Goal: Task Accomplishment & Management: Use online tool/utility

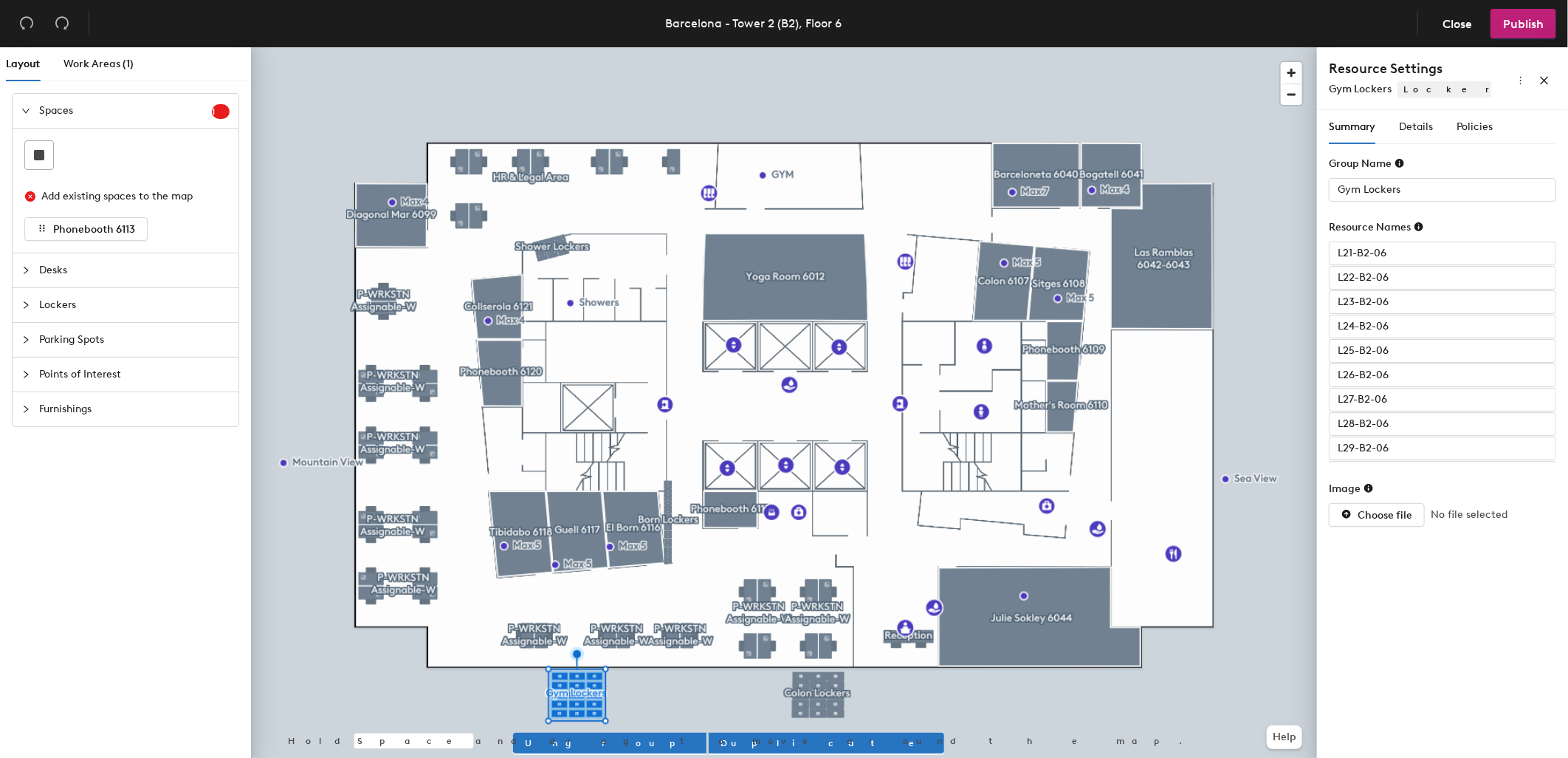
click at [668, 47] on div at bounding box center [784, 47] width 1066 height 0
type input "Born Lockers"
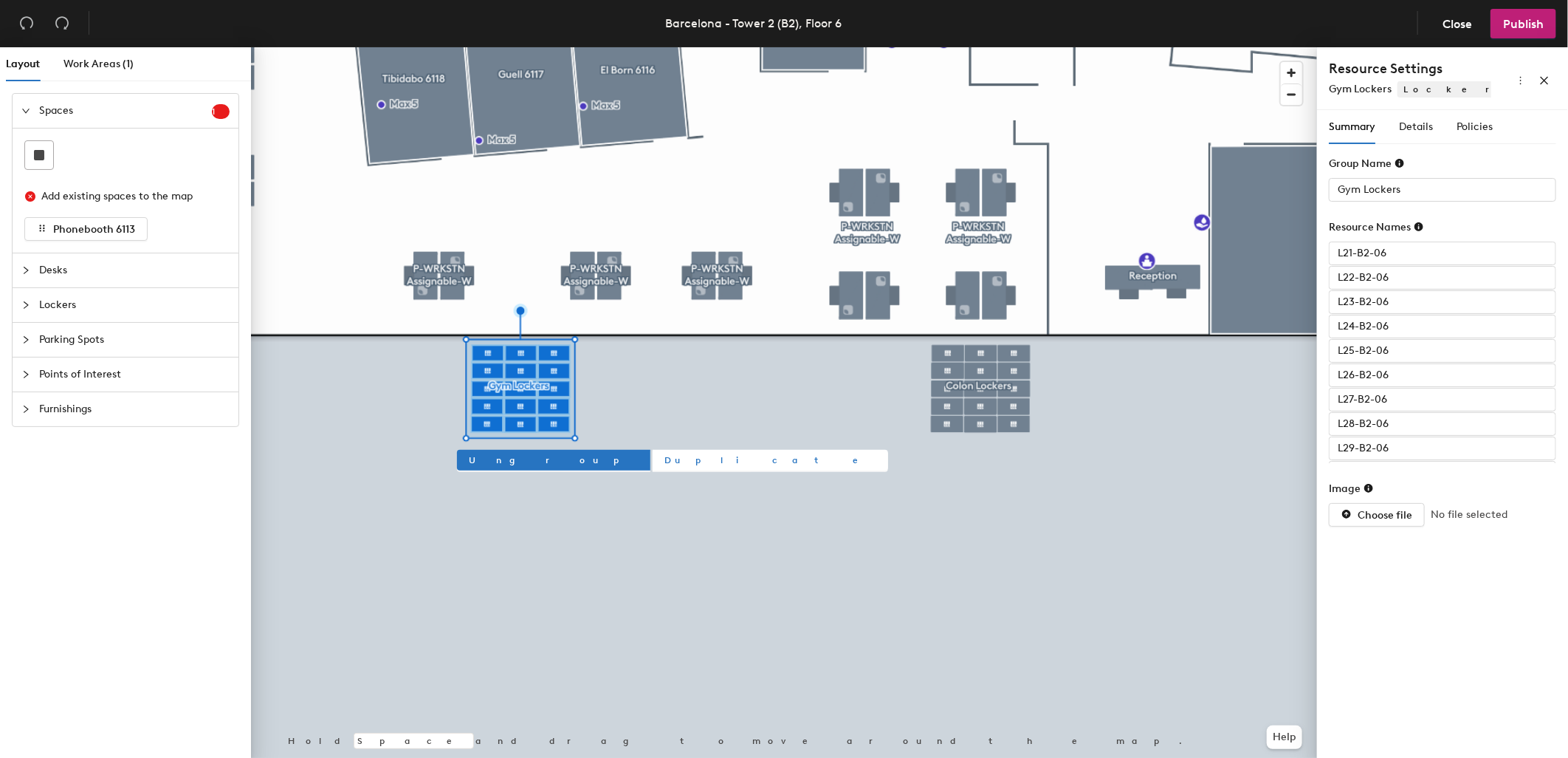
click at [664, 459] on span "Duplicate" at bounding box center [770, 460] width 212 height 13
type input "Group 4"
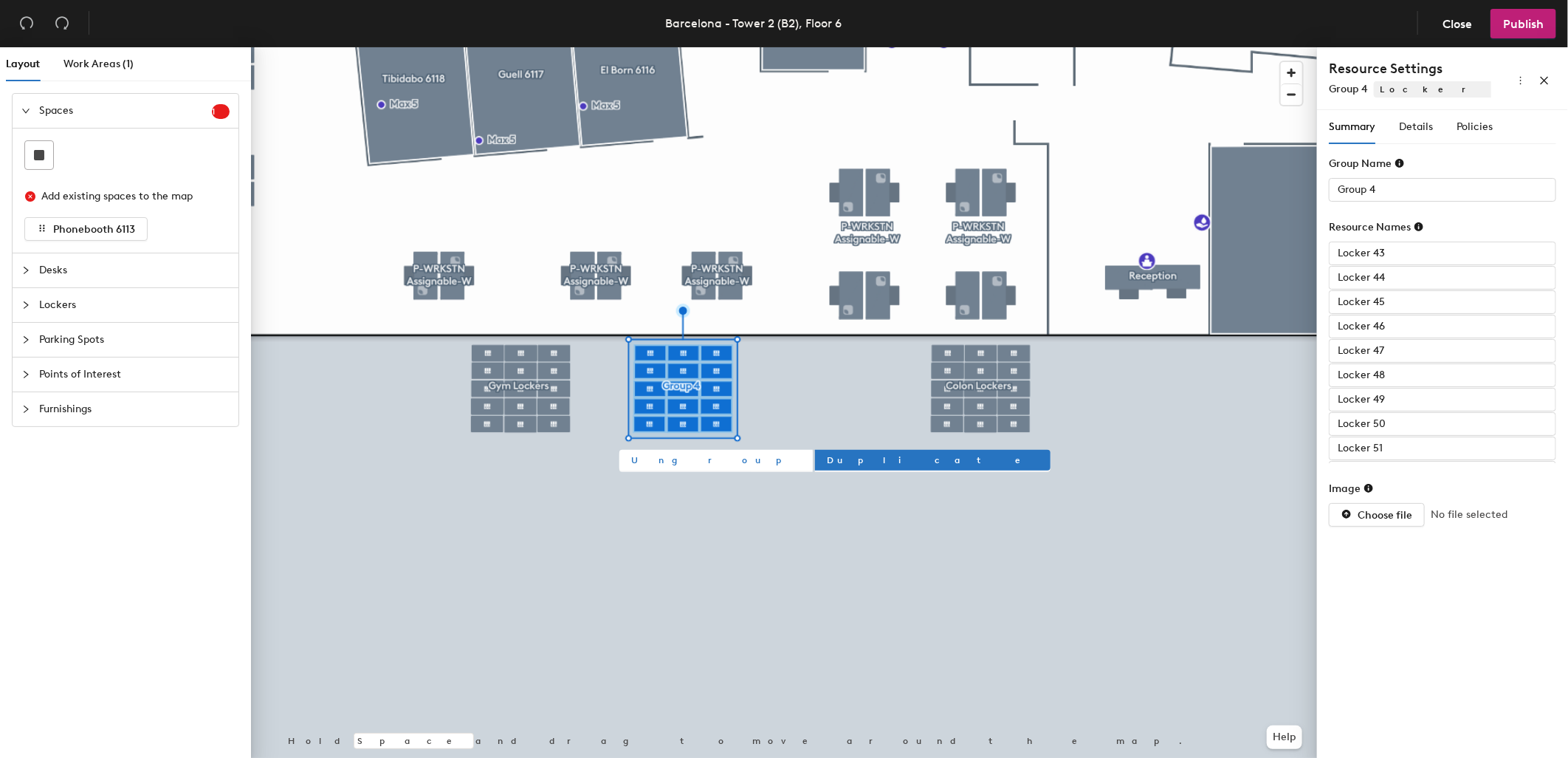
click at [653, 460] on span "Ungroup" at bounding box center [716, 460] width 170 height 13
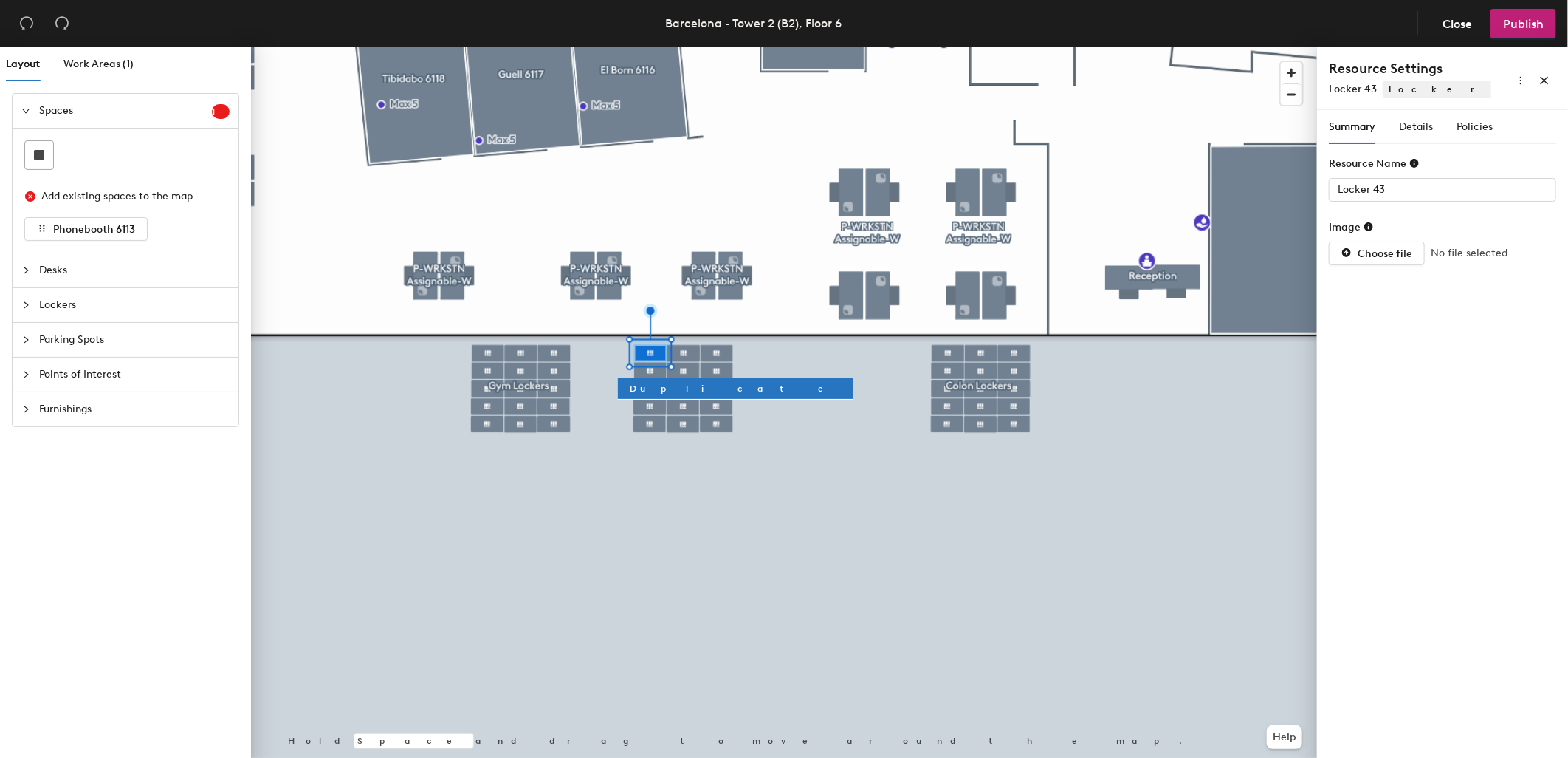
type input "Locker 45"
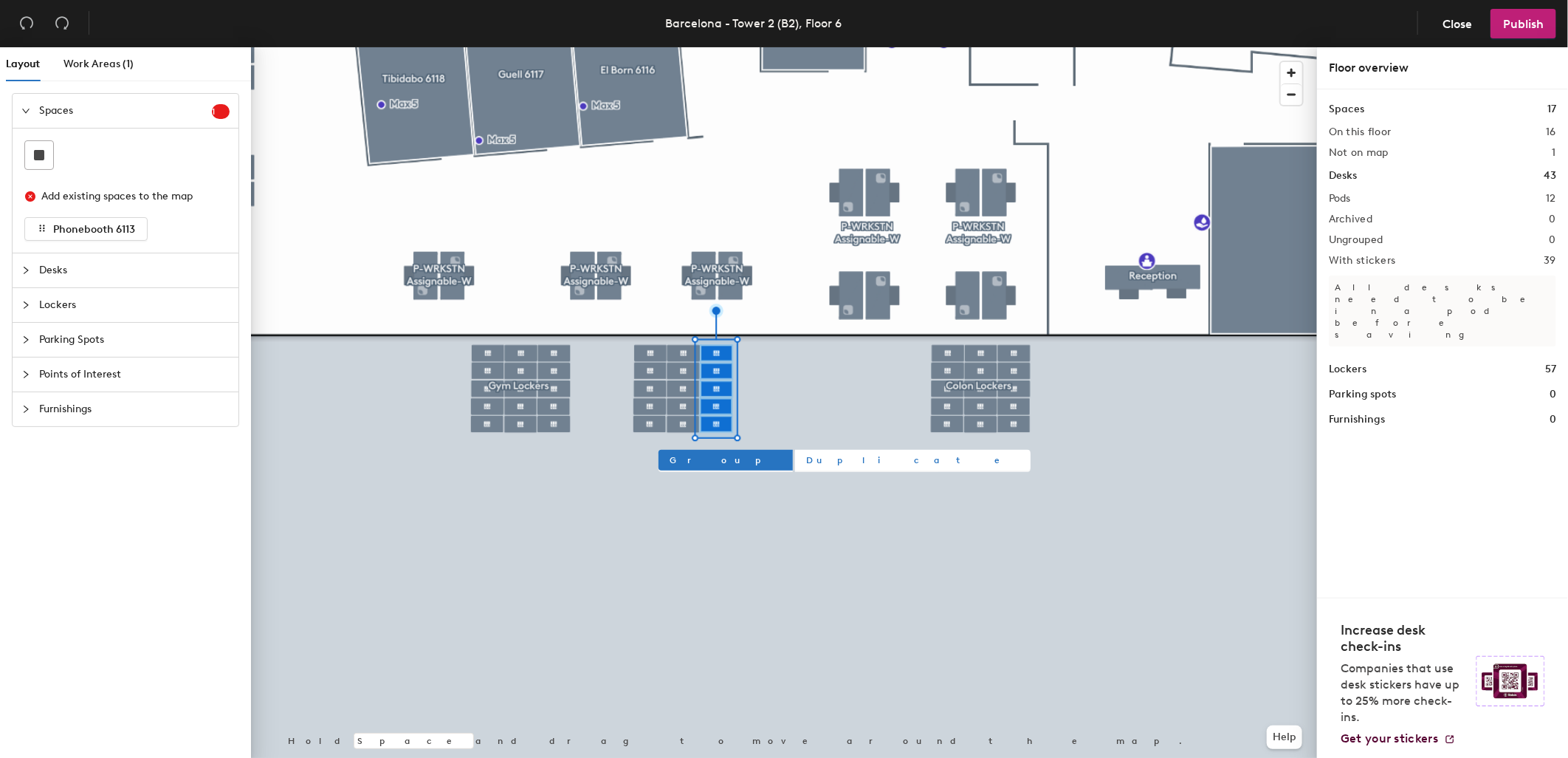
click at [807, 459] on span "Duplicate" at bounding box center [913, 460] width 212 height 13
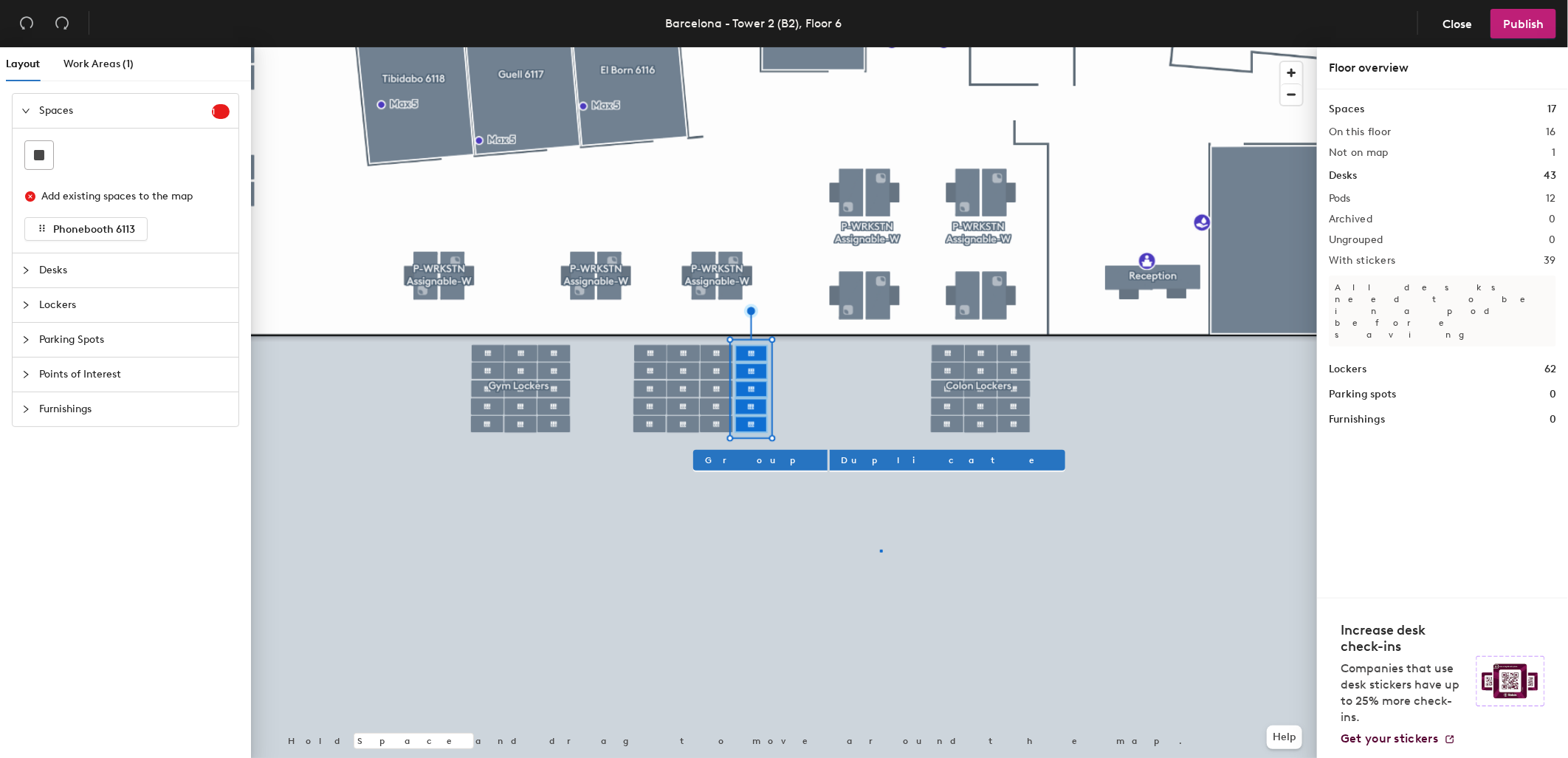
click at [881, 47] on div at bounding box center [784, 47] width 1066 height 0
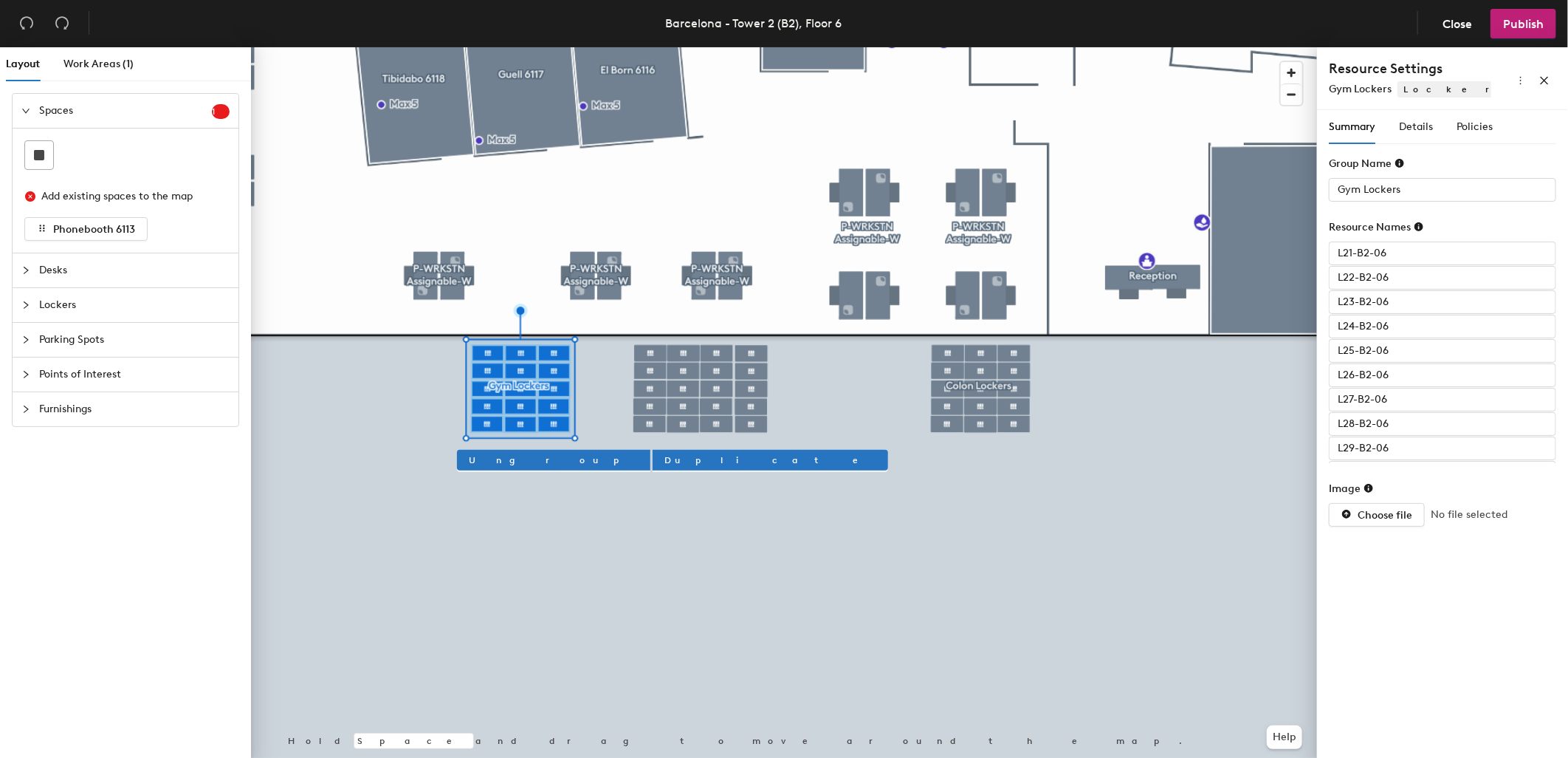
type input "Locker 43"
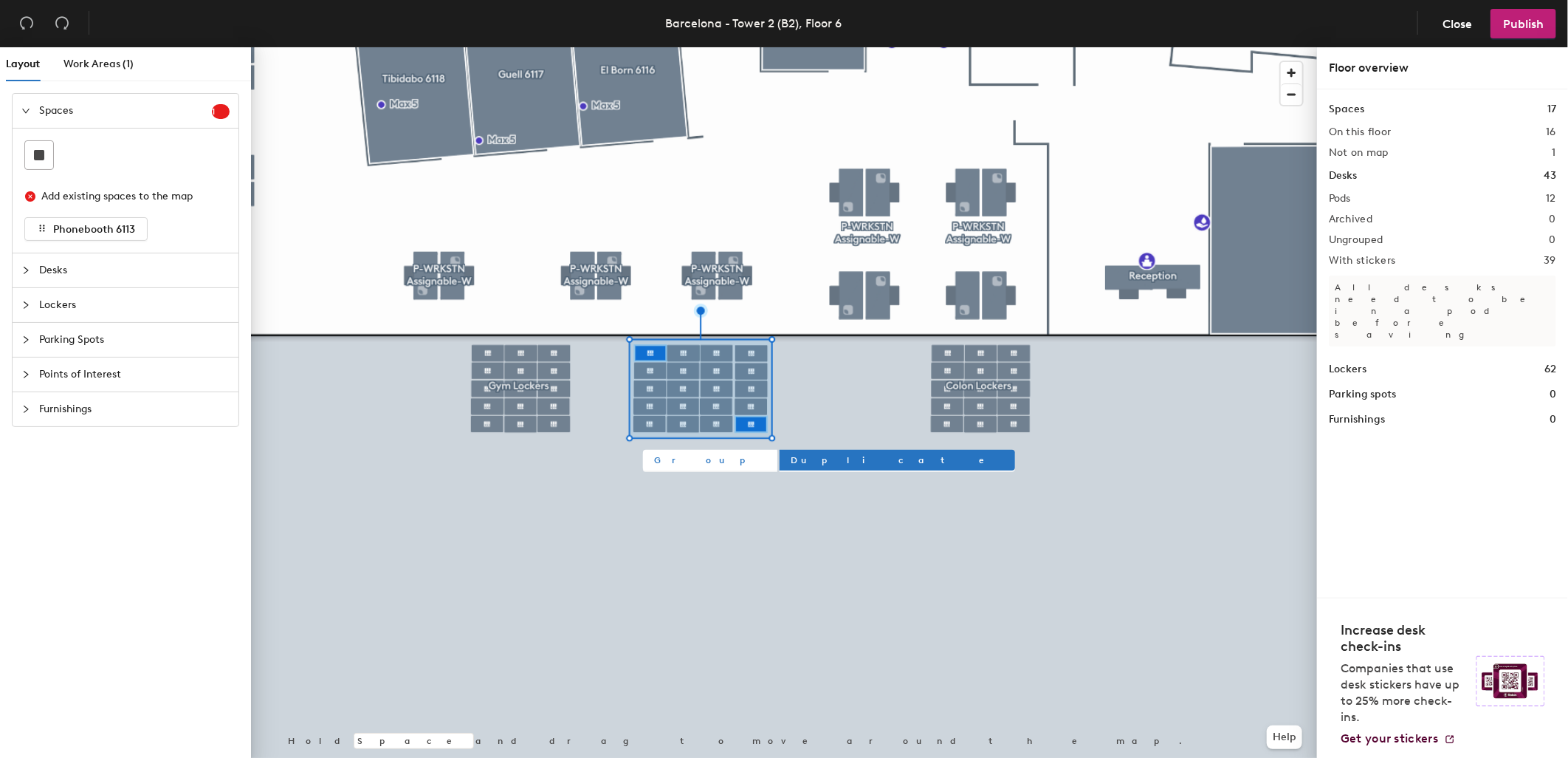
click at [663, 458] on span "Group" at bounding box center [711, 460] width 111 height 13
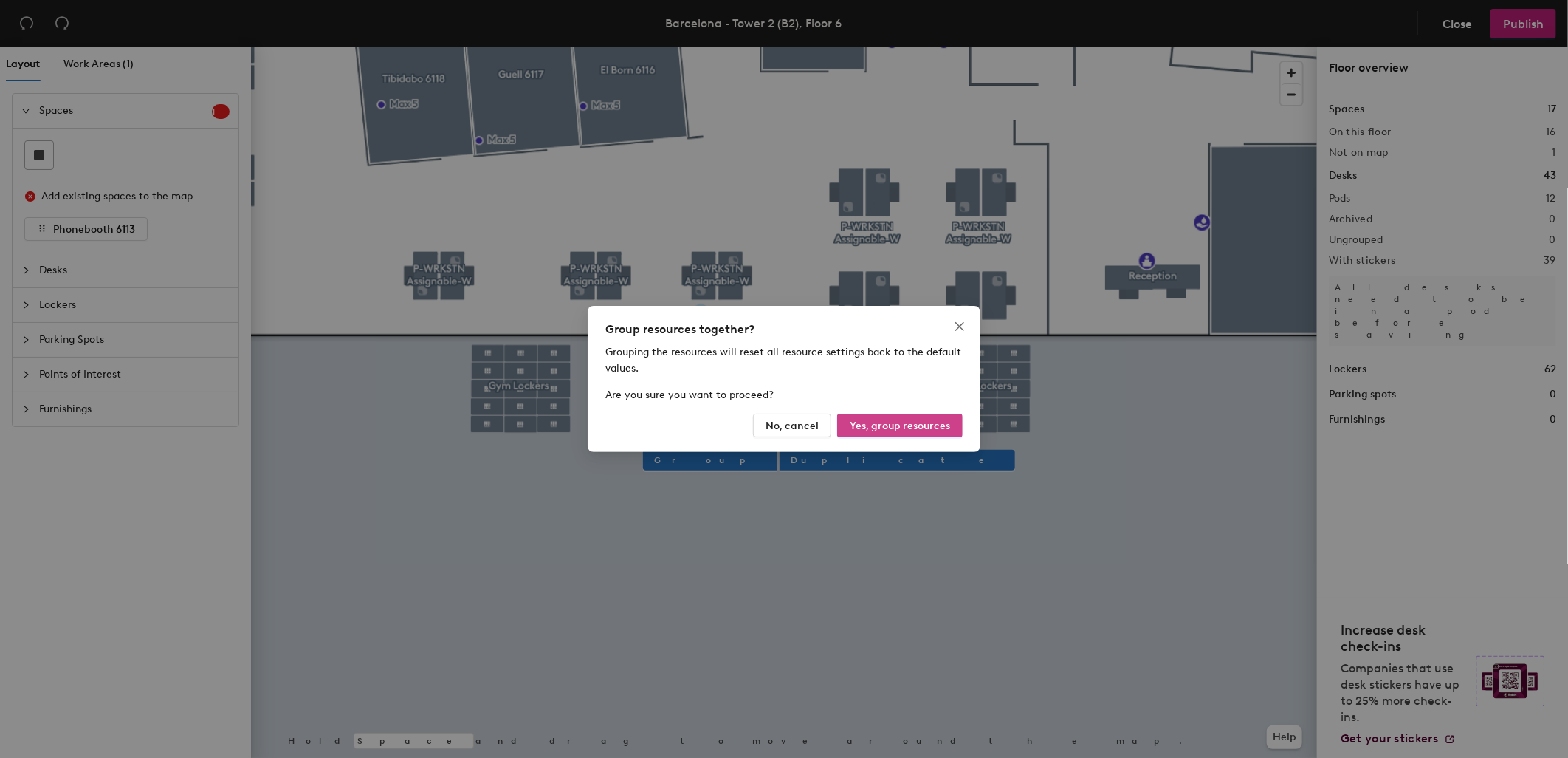
click at [900, 421] on span "Yes, group resources" at bounding box center [900, 425] width 100 height 12
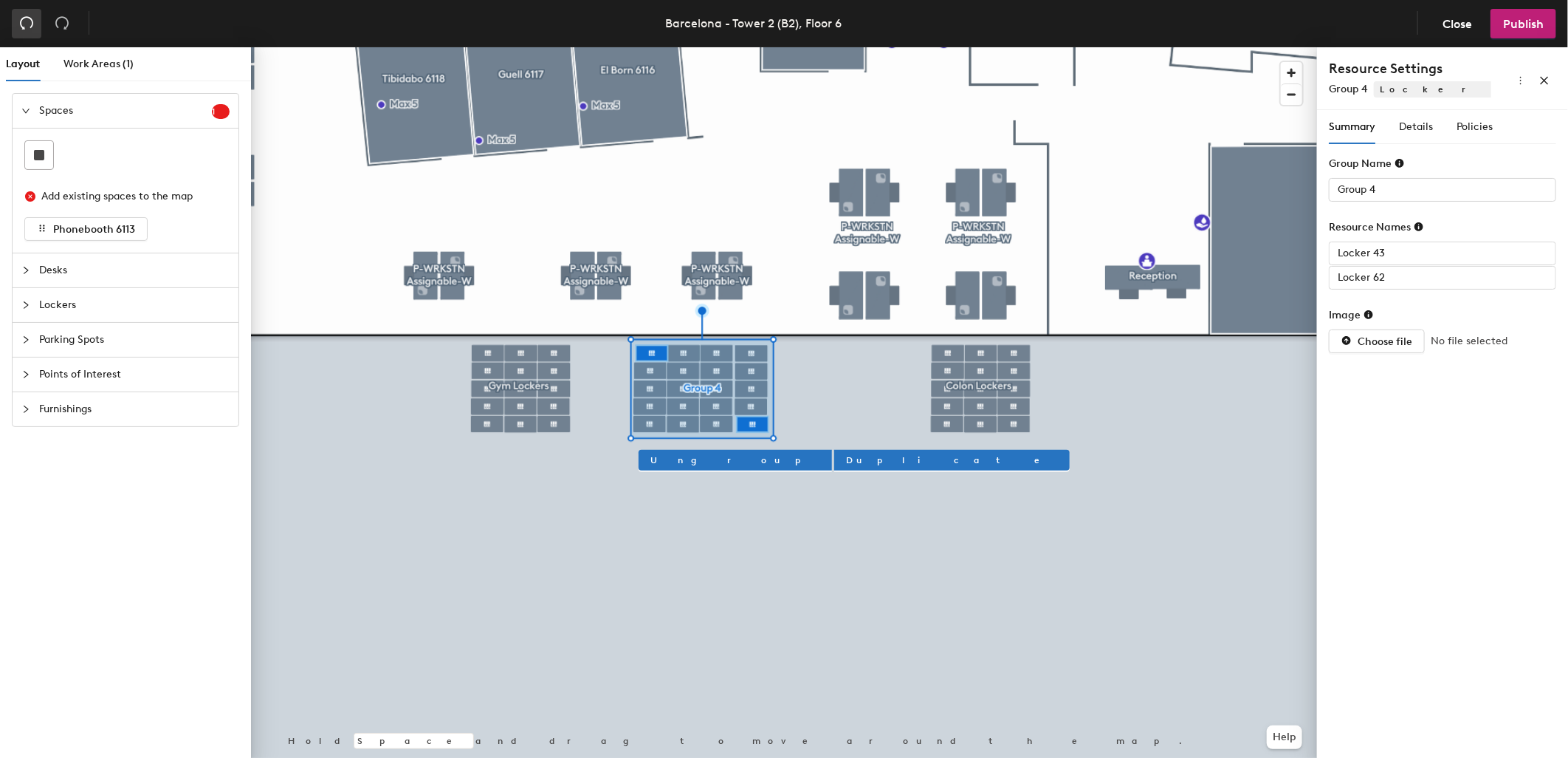
click at [20, 20] on icon "undo" at bounding box center [27, 23] width 15 height 15
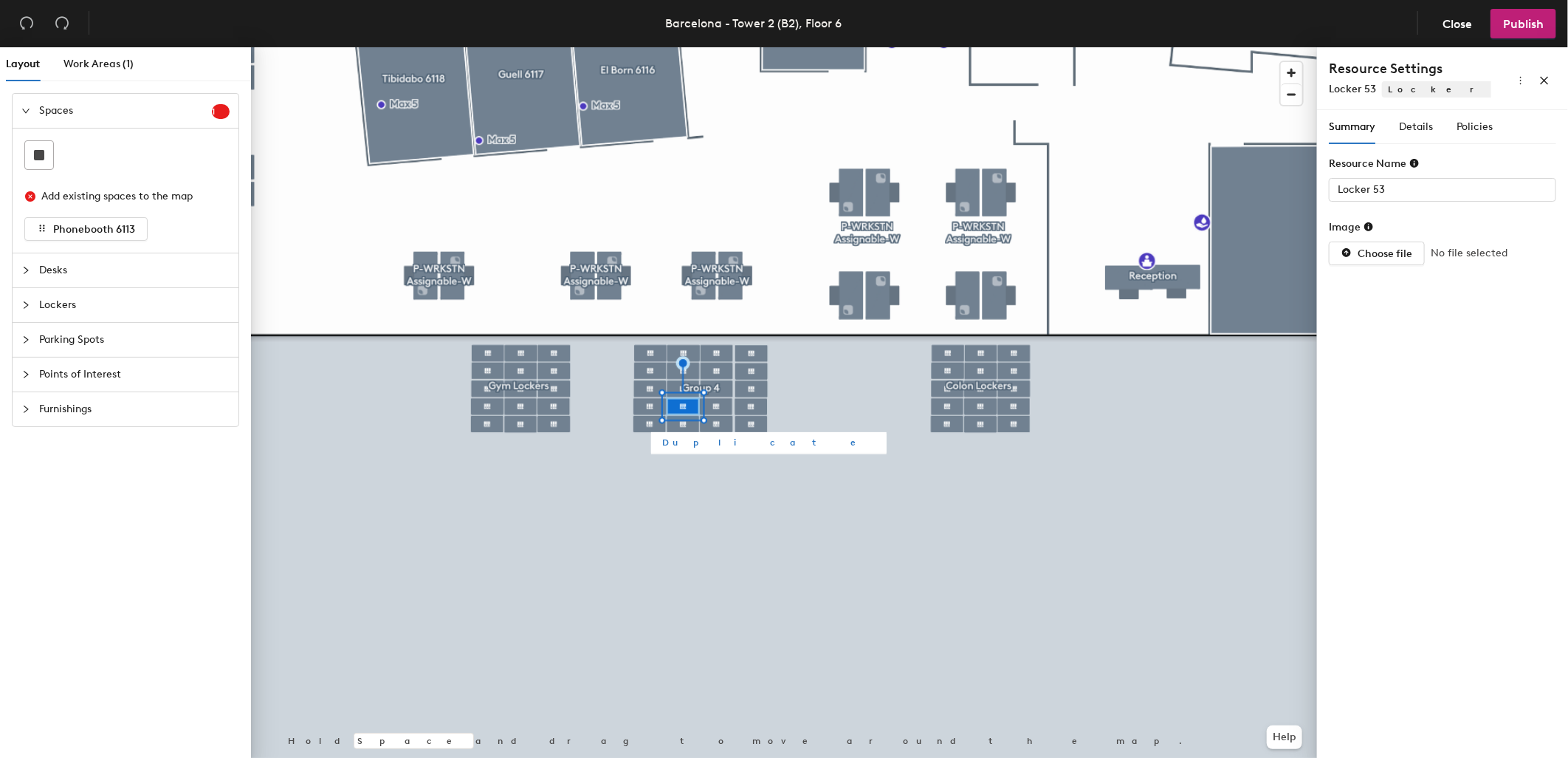
type input "Group 4"
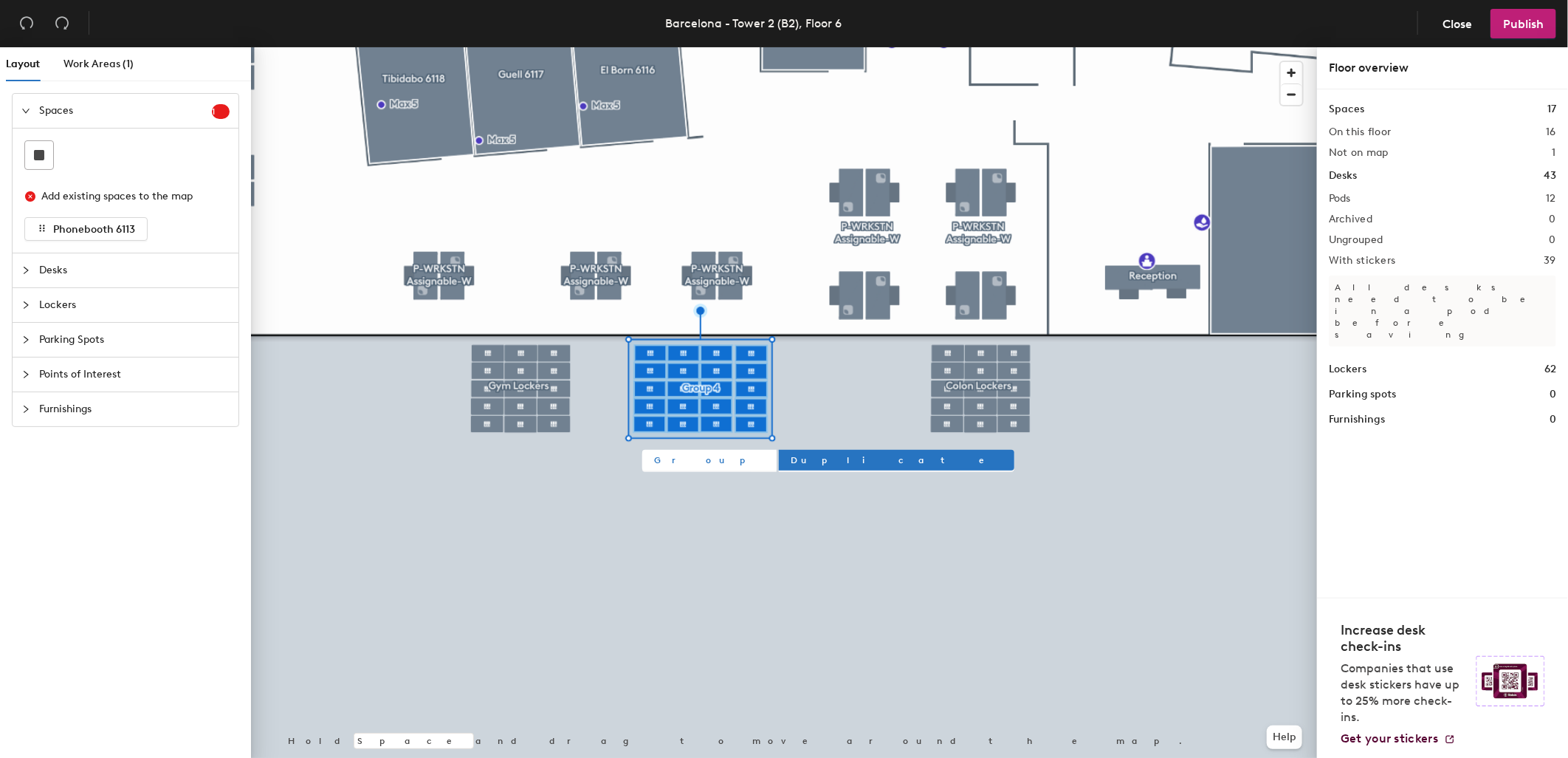
click at [668, 455] on span "Group" at bounding box center [710, 460] width 111 height 13
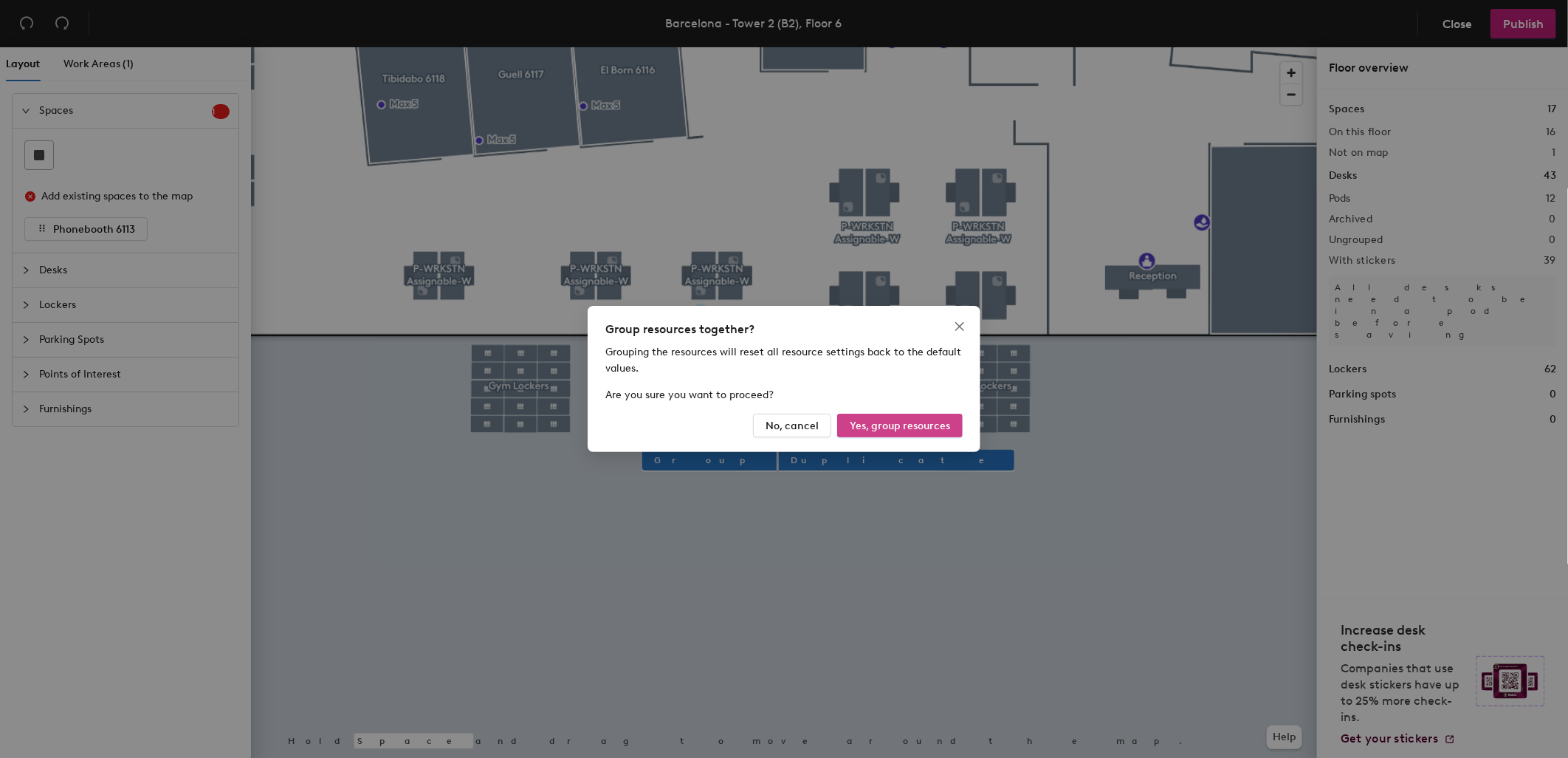
click at [897, 421] on span "Yes, group resources" at bounding box center [900, 425] width 100 height 12
